Goal: Task Accomplishment & Management: Manage account settings

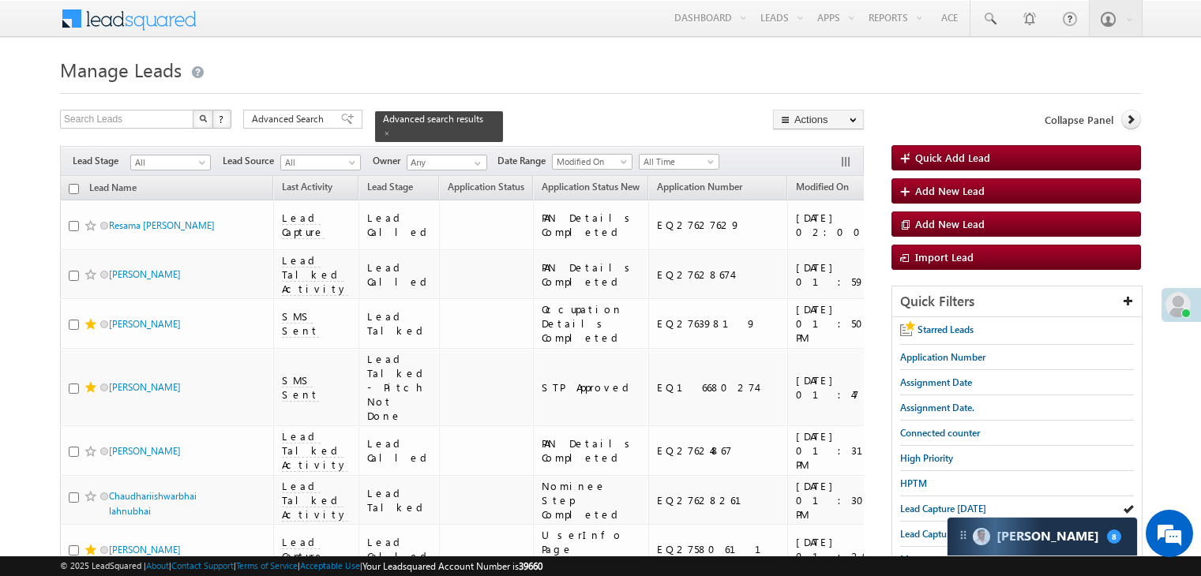
click at [941, 506] on span "Lead Capture [DATE]" at bounding box center [943, 509] width 86 height 12
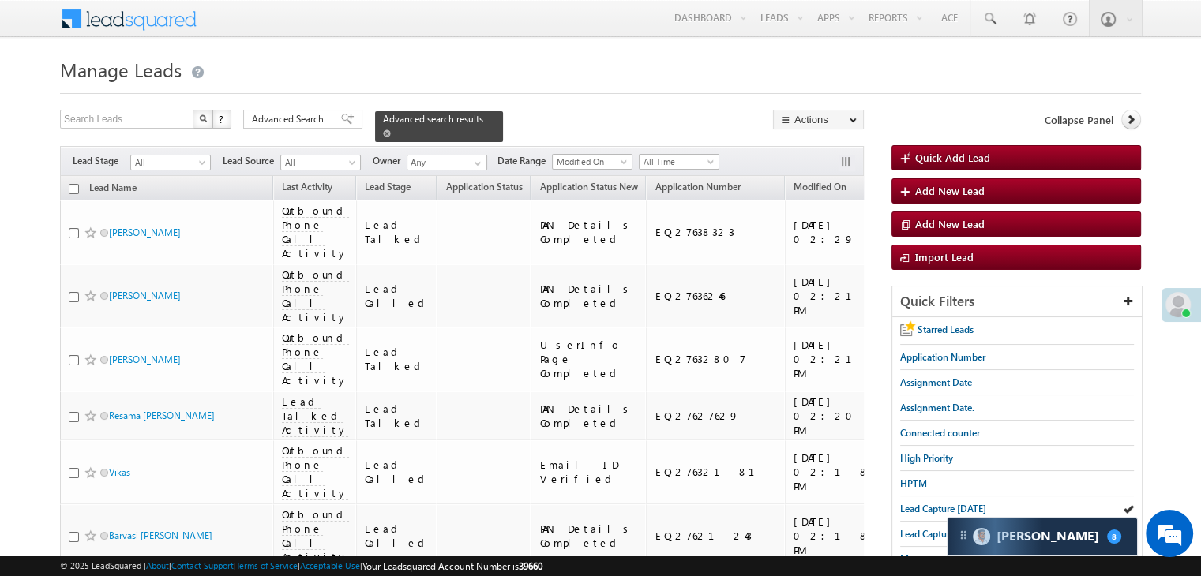
click at [391, 129] on span at bounding box center [387, 133] width 8 height 8
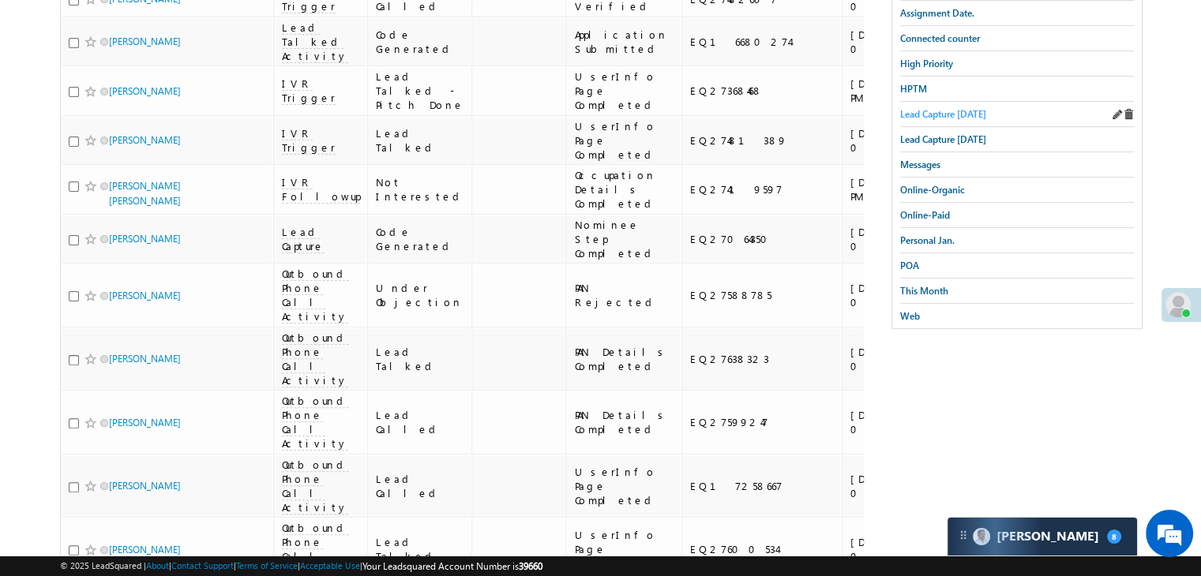
scroll to position [237, 0]
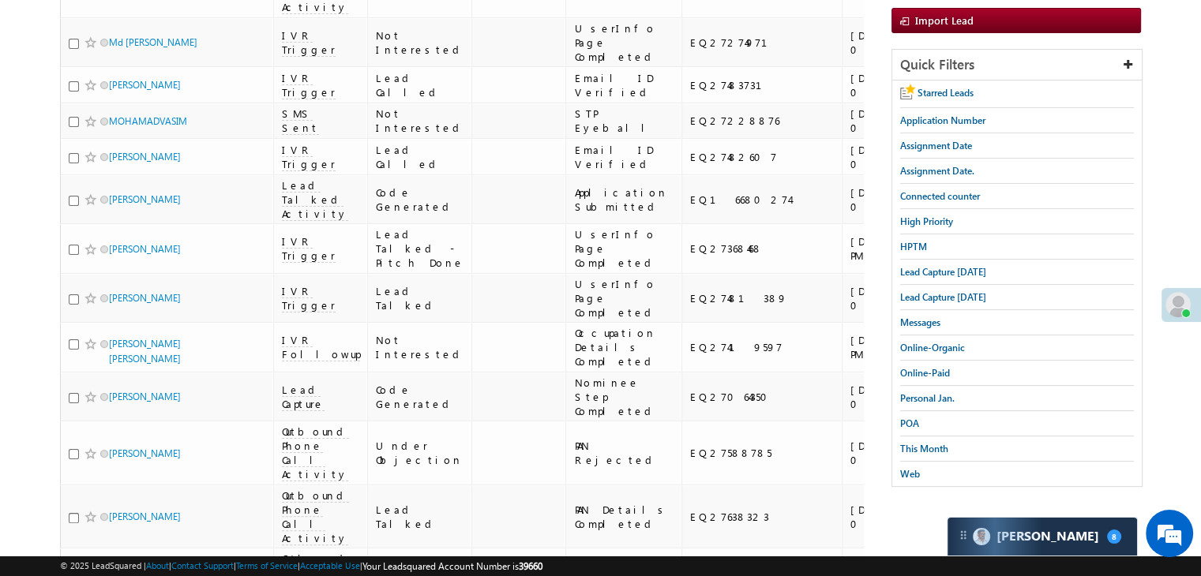
click at [960, 267] on span "Lead Capture [DATE]" at bounding box center [943, 272] width 86 height 12
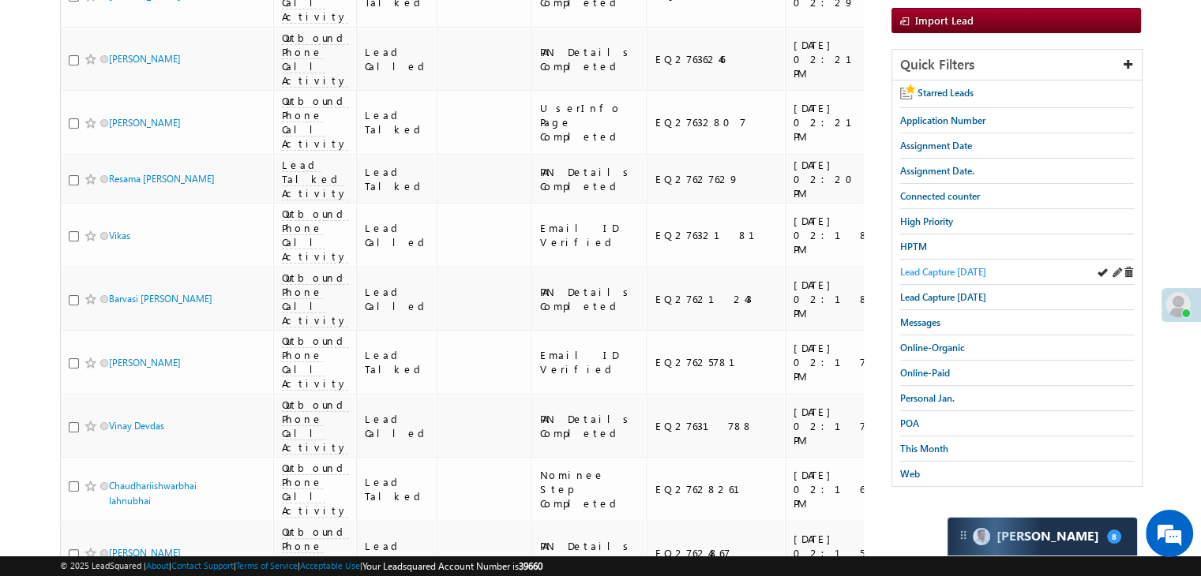
click at [960, 269] on span "Lead Capture [DATE]" at bounding box center [943, 272] width 86 height 12
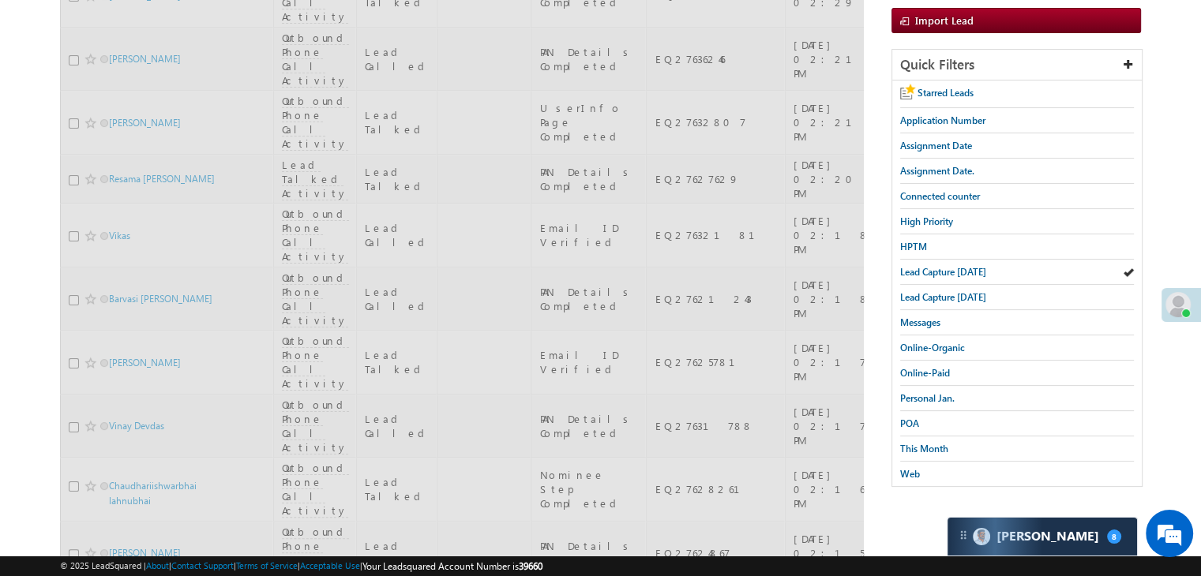
scroll to position [0, 0]
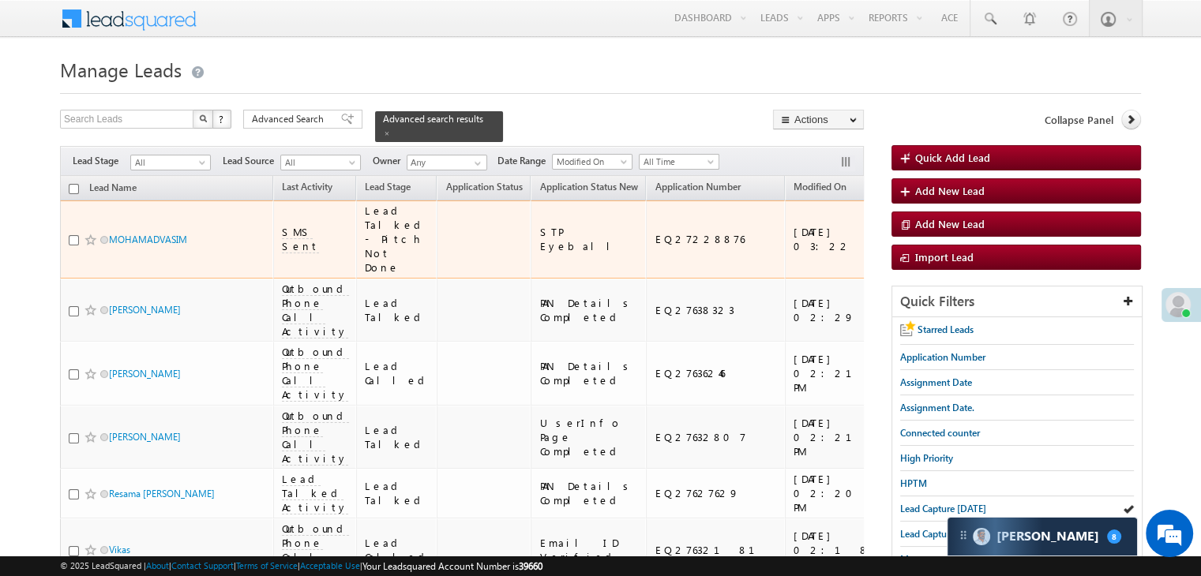
click at [85, 235] on span at bounding box center [90, 240] width 13 height 13
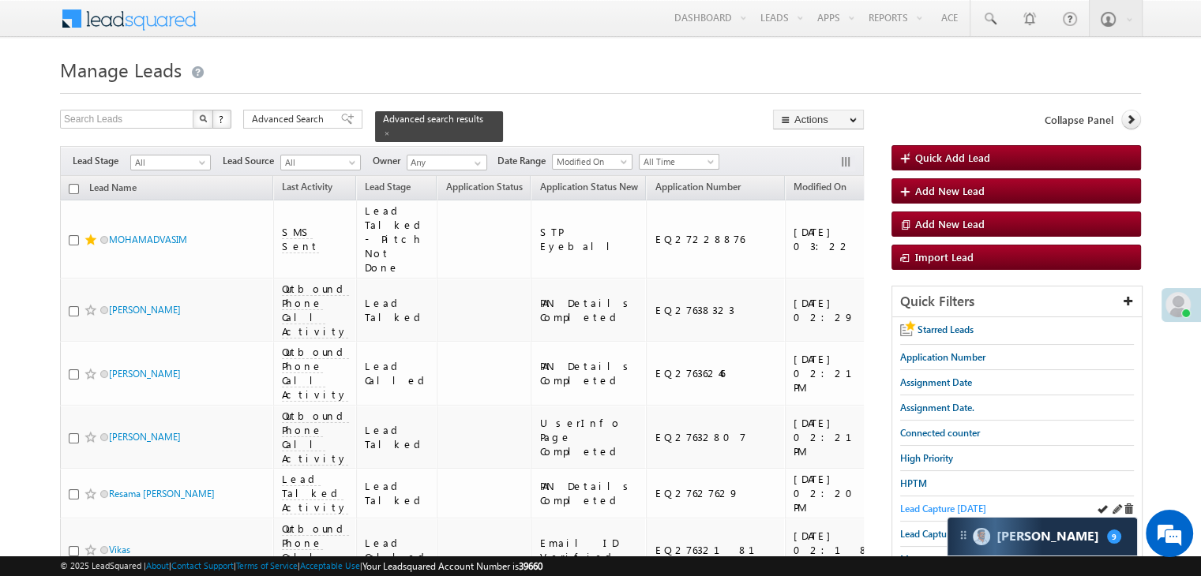
click at [931, 501] on link "Lead Capture [DATE]" at bounding box center [943, 508] width 86 height 15
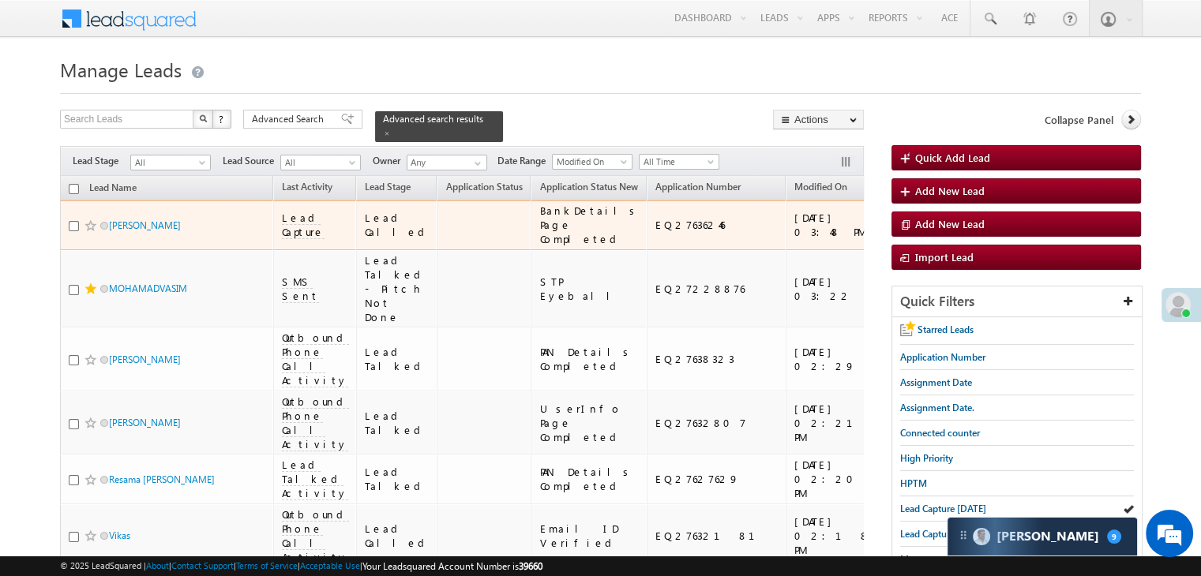
click at [901, 221] on div "[URL][DOMAIN_NAME]" at bounding box center [949, 225] width 96 height 28
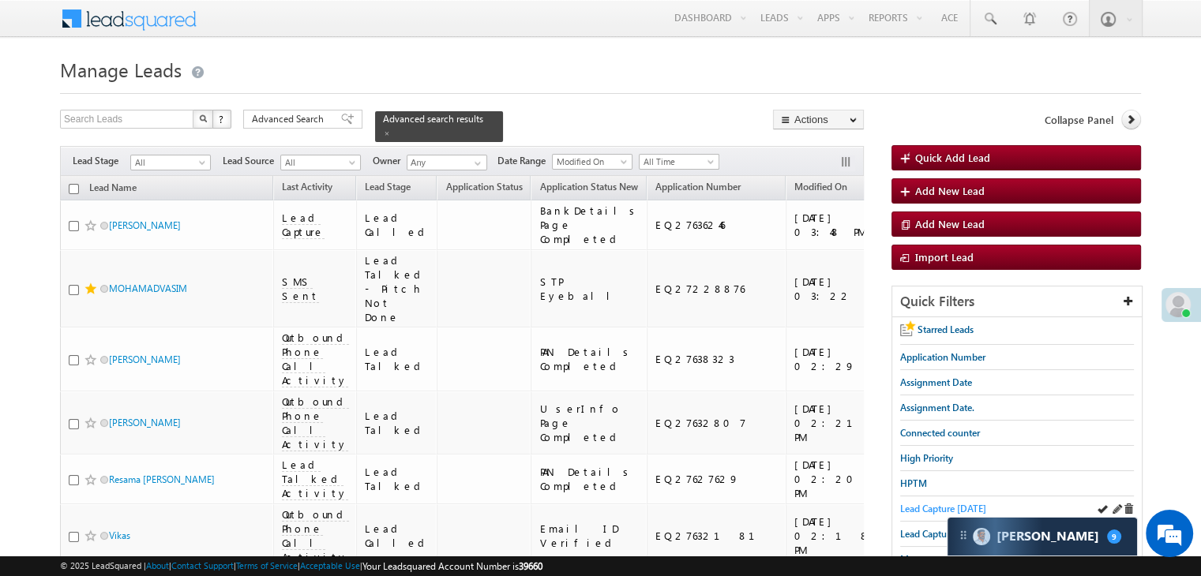
click at [916, 510] on span "Lead Capture [DATE]" at bounding box center [943, 509] width 86 height 12
click at [928, 505] on span "Lead Capture [DATE]" at bounding box center [943, 509] width 86 height 12
